Goal: Check status: Check status

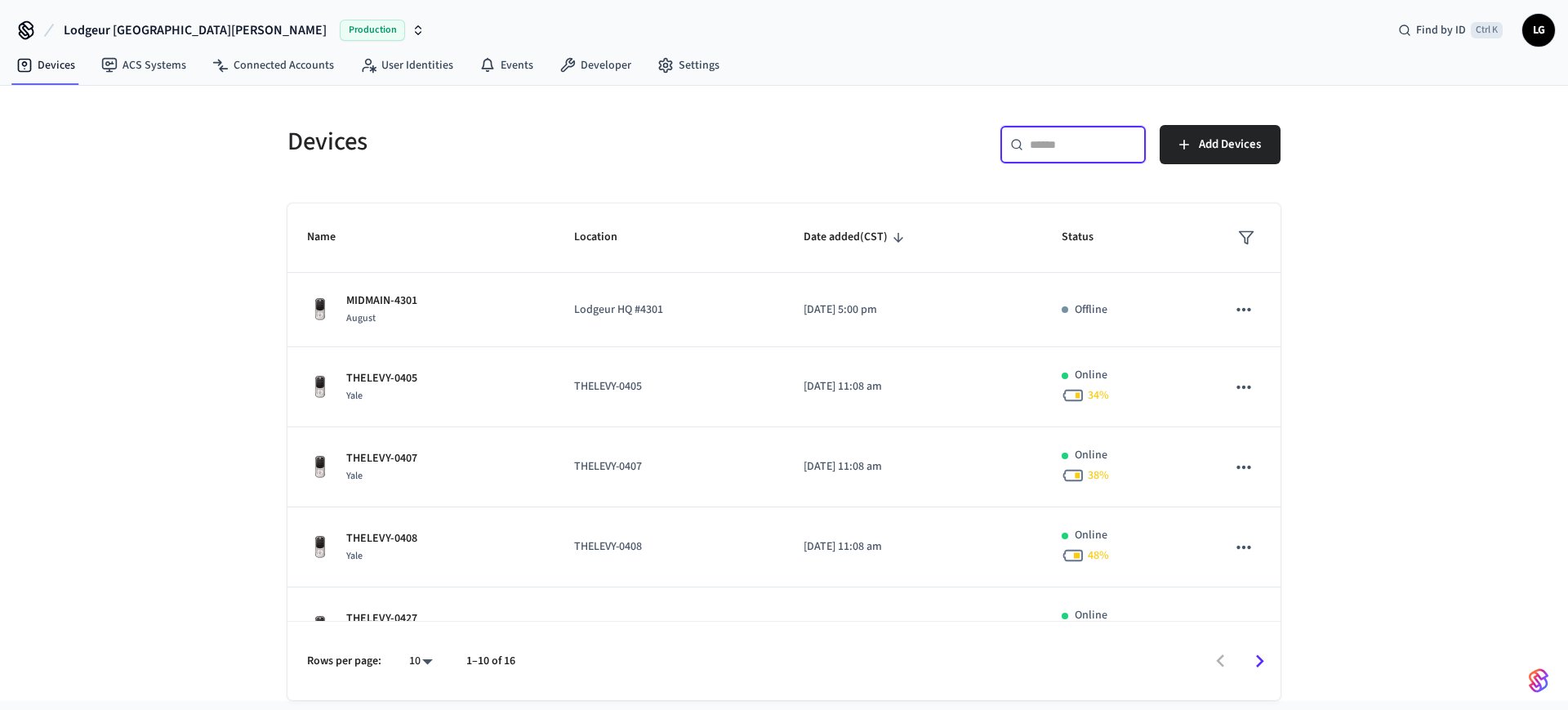
click at [1059, 149] on input "text" at bounding box center [1082, 145] width 106 height 16
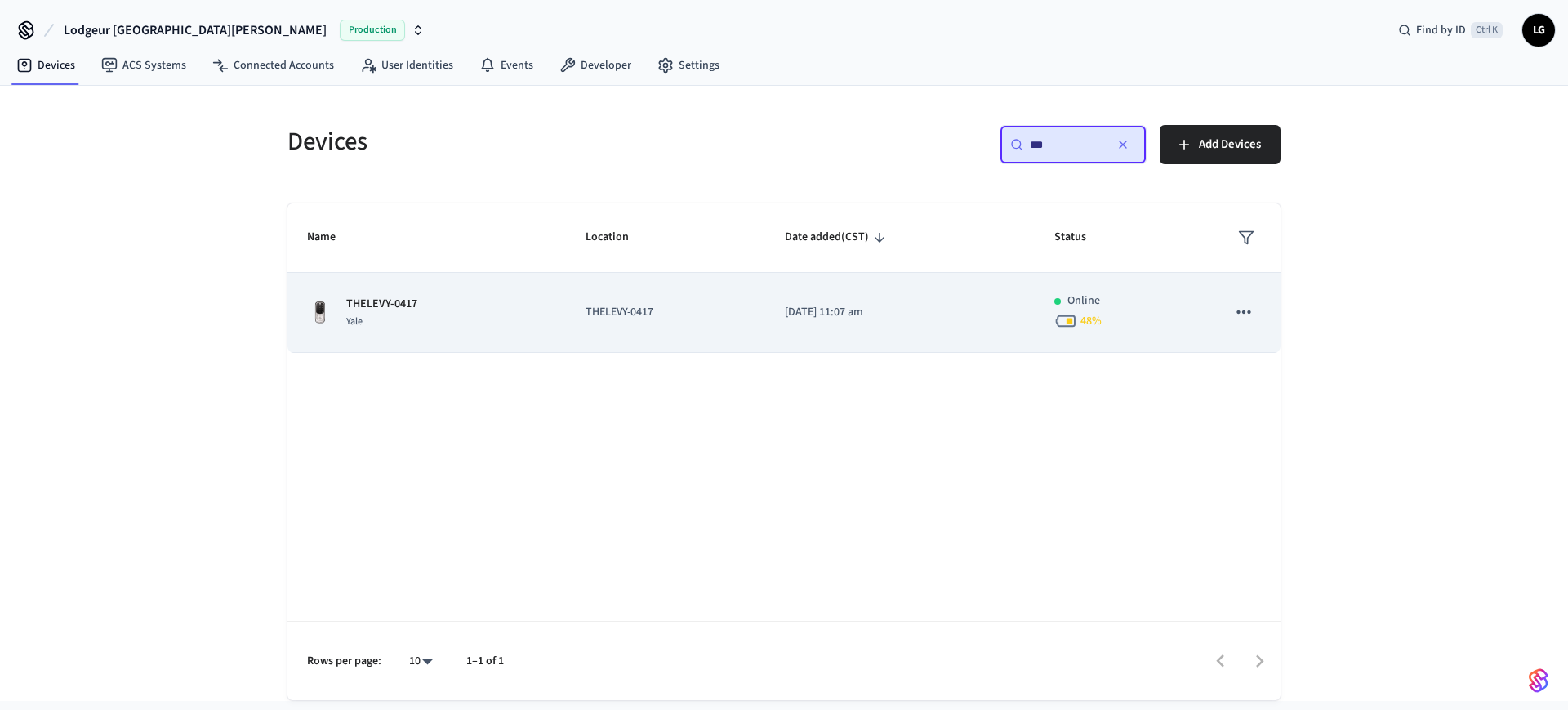
type input "***"
click at [501, 276] on td "THELEVY-0417 [GEOGRAPHIC_DATA]" at bounding box center [427, 313] width 279 height 80
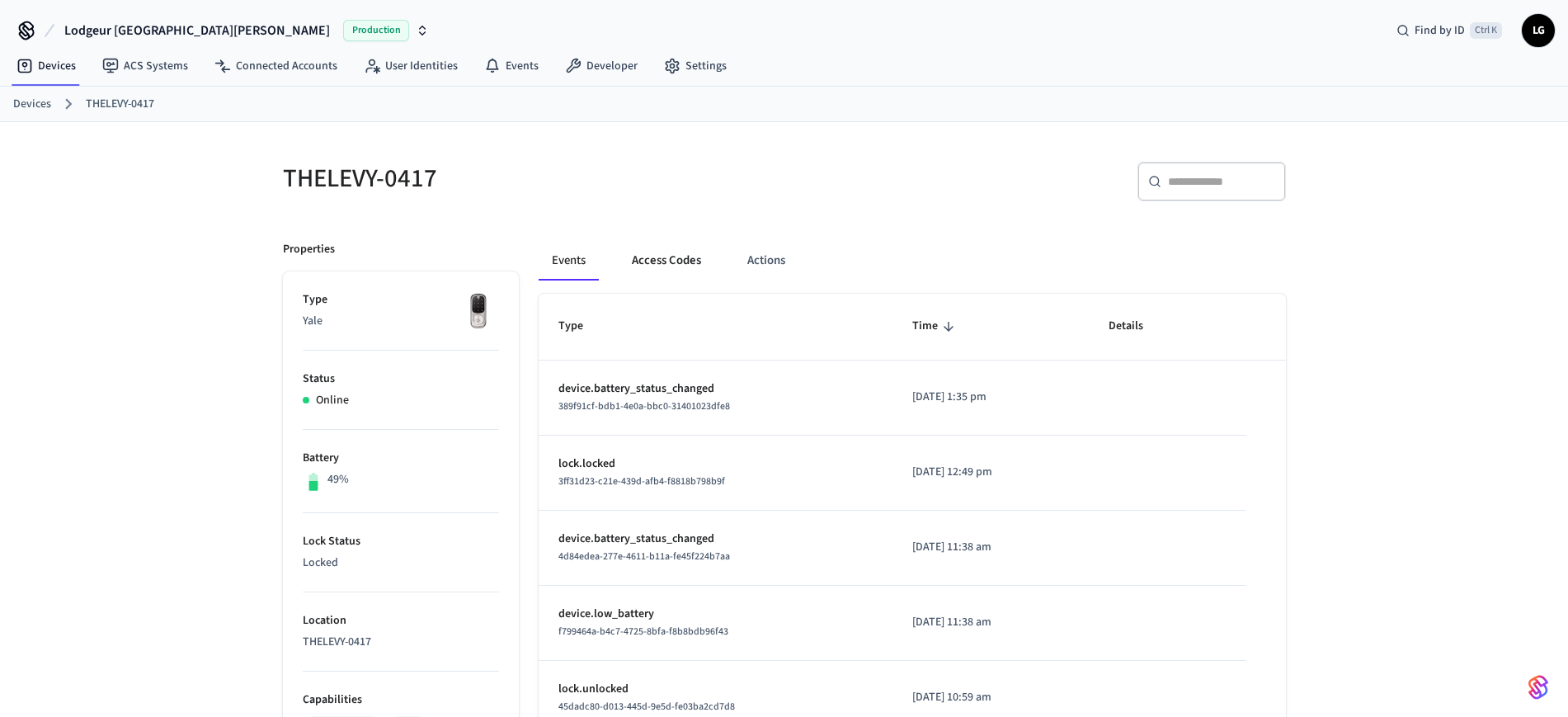
click at [665, 253] on button "Access Codes" at bounding box center [666, 260] width 95 height 39
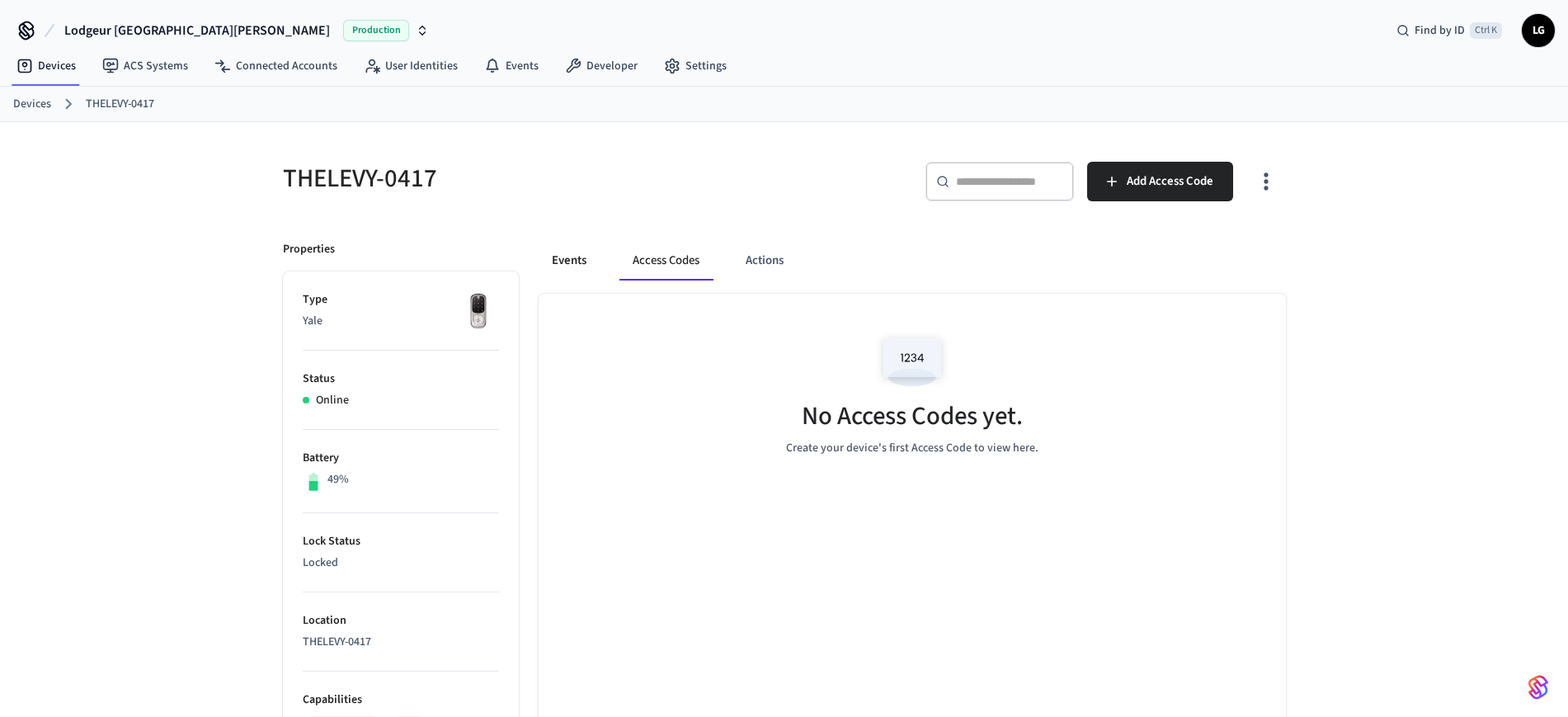
click at [571, 255] on button "Events" at bounding box center [569, 260] width 61 height 39
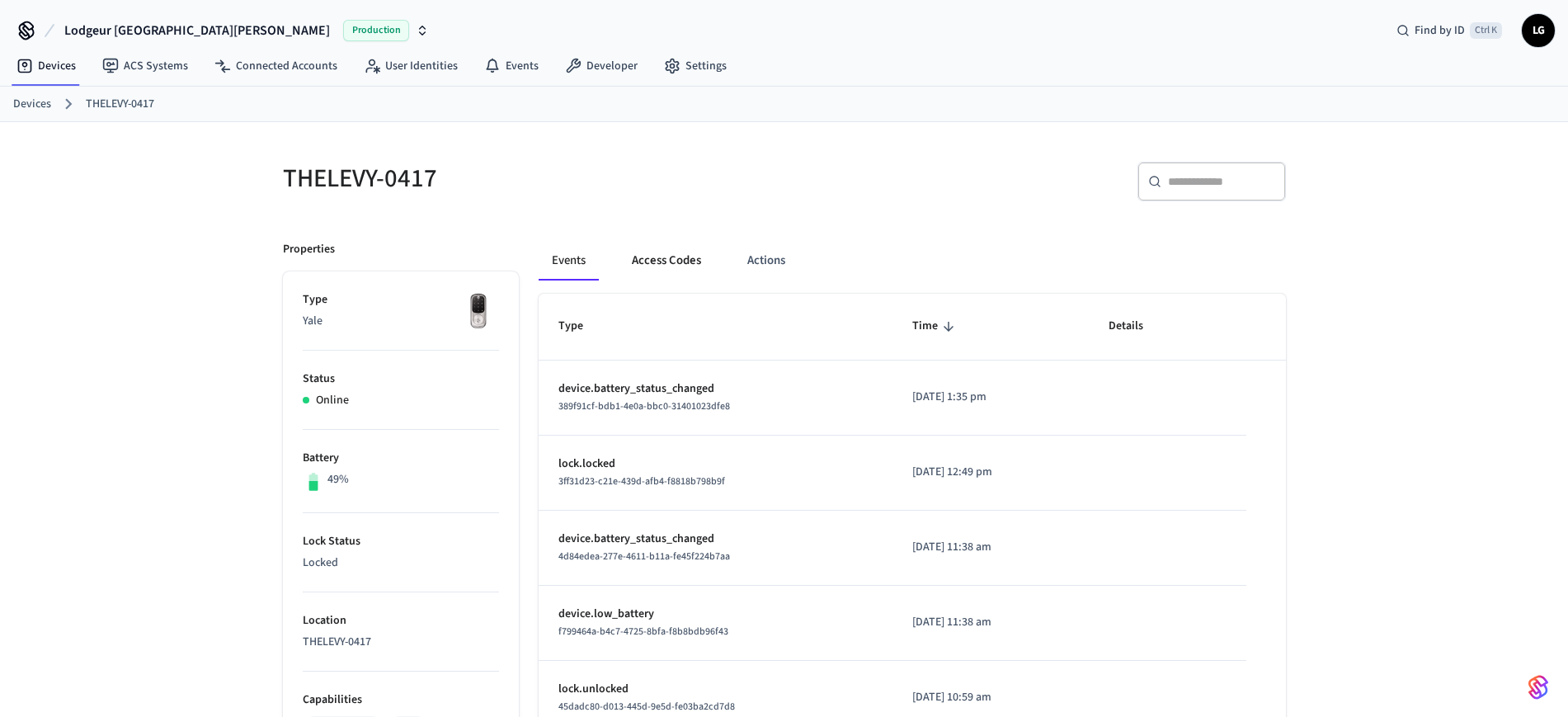
click at [679, 258] on button "Access Codes" at bounding box center [666, 260] width 95 height 39
